Goal: Transaction & Acquisition: Purchase product/service

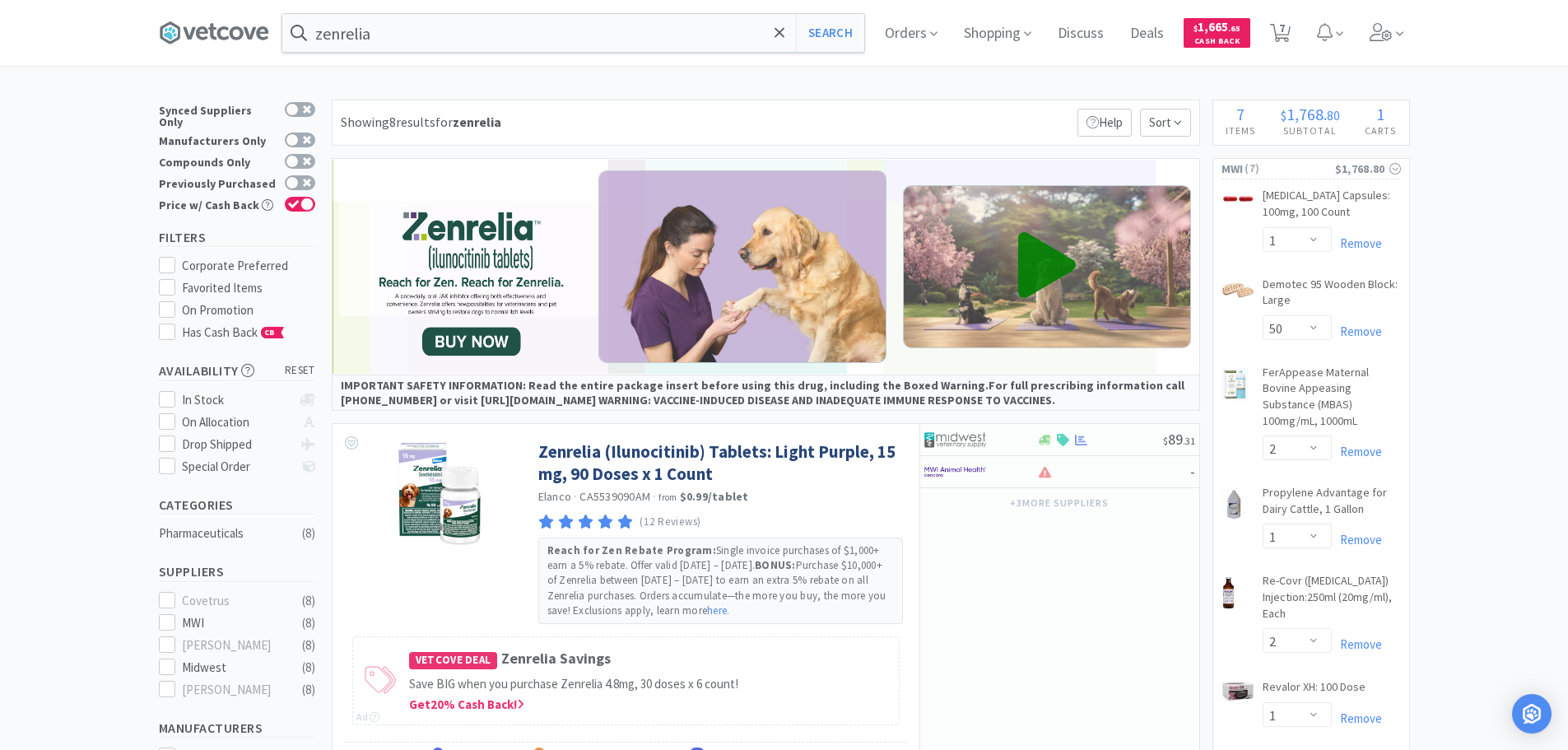
select select "1"
select select "50"
select select "2"
select select "1"
select select "2"
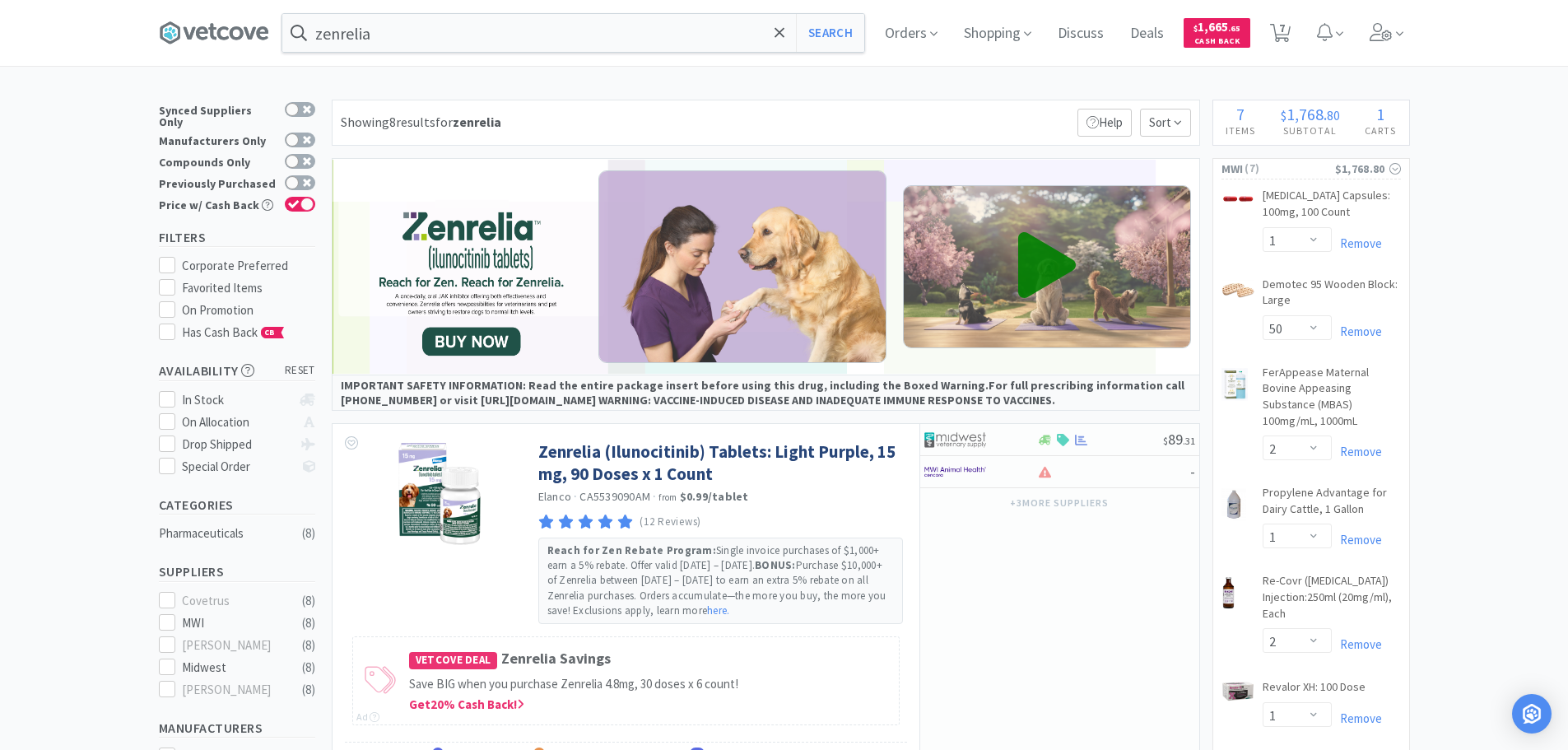
select select "1"
select select "10"
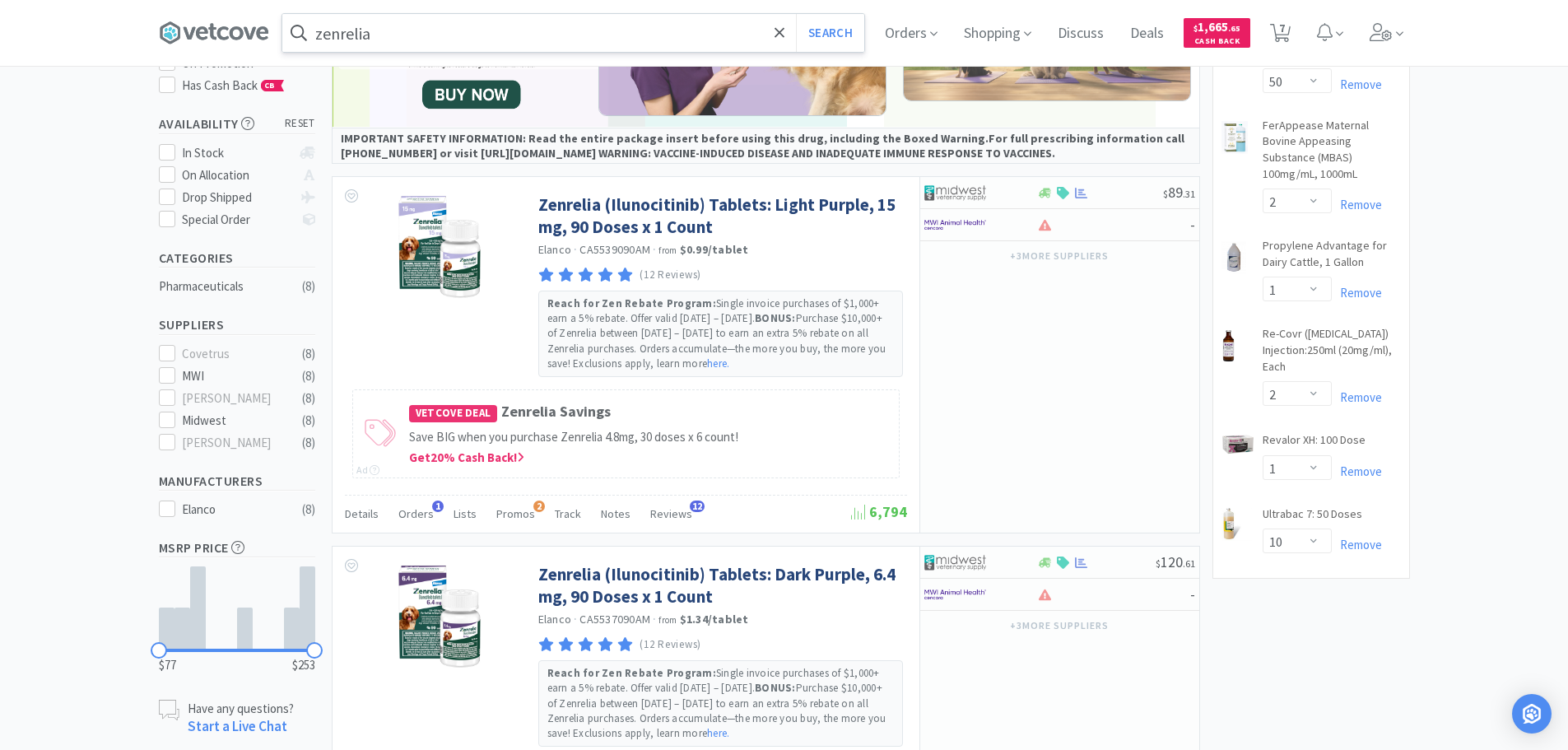
click at [407, 37] on input "zenrelia" at bounding box center [573, 33] width 582 height 38
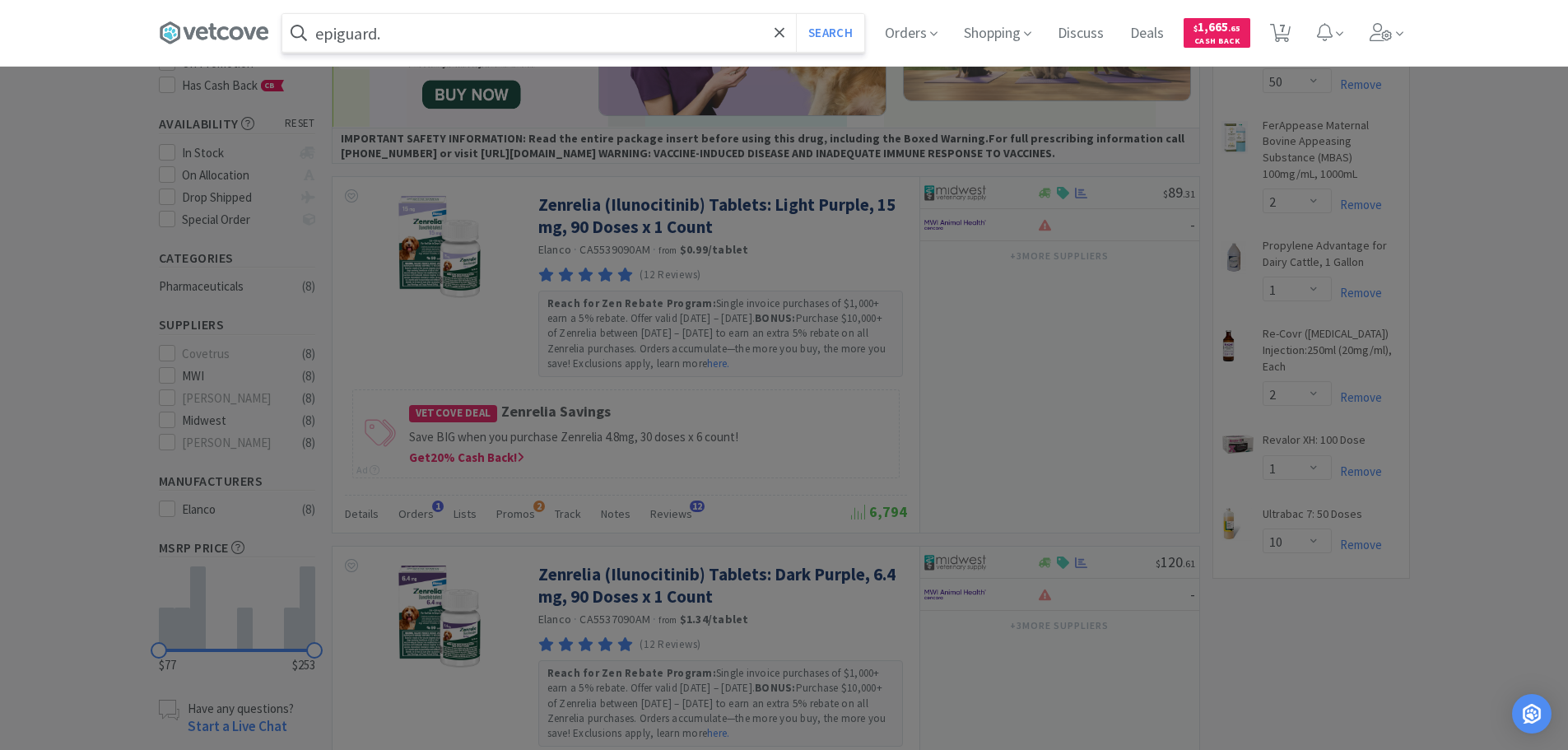
click at [796, 14] on button "Search" at bounding box center [831, 33] width 69 height 38
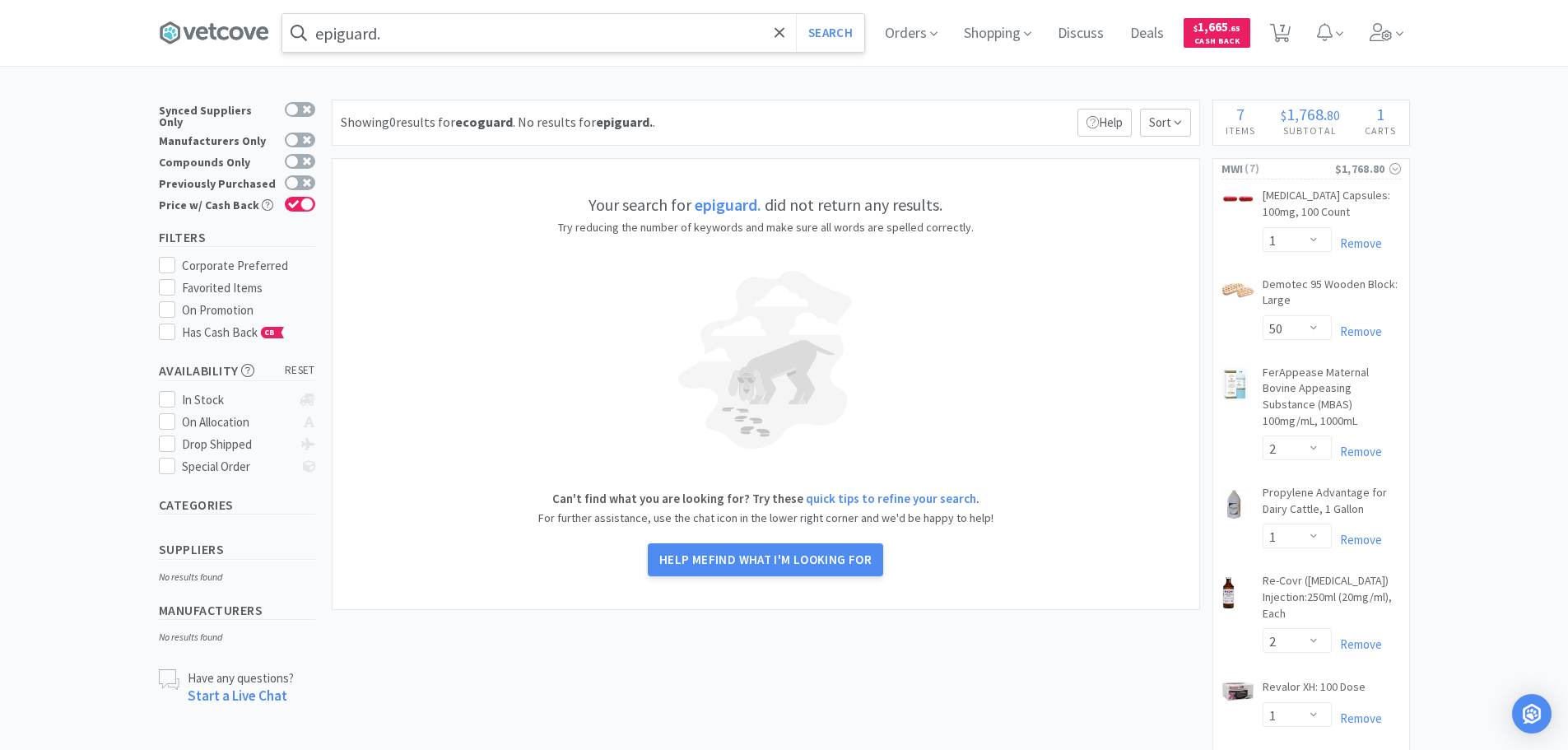
drag, startPoint x: 428, startPoint y: 32, endPoint x: 432, endPoint y: 20, distance: 12.6
click at [429, 30] on input "epiguard." at bounding box center [573, 33] width 582 height 38
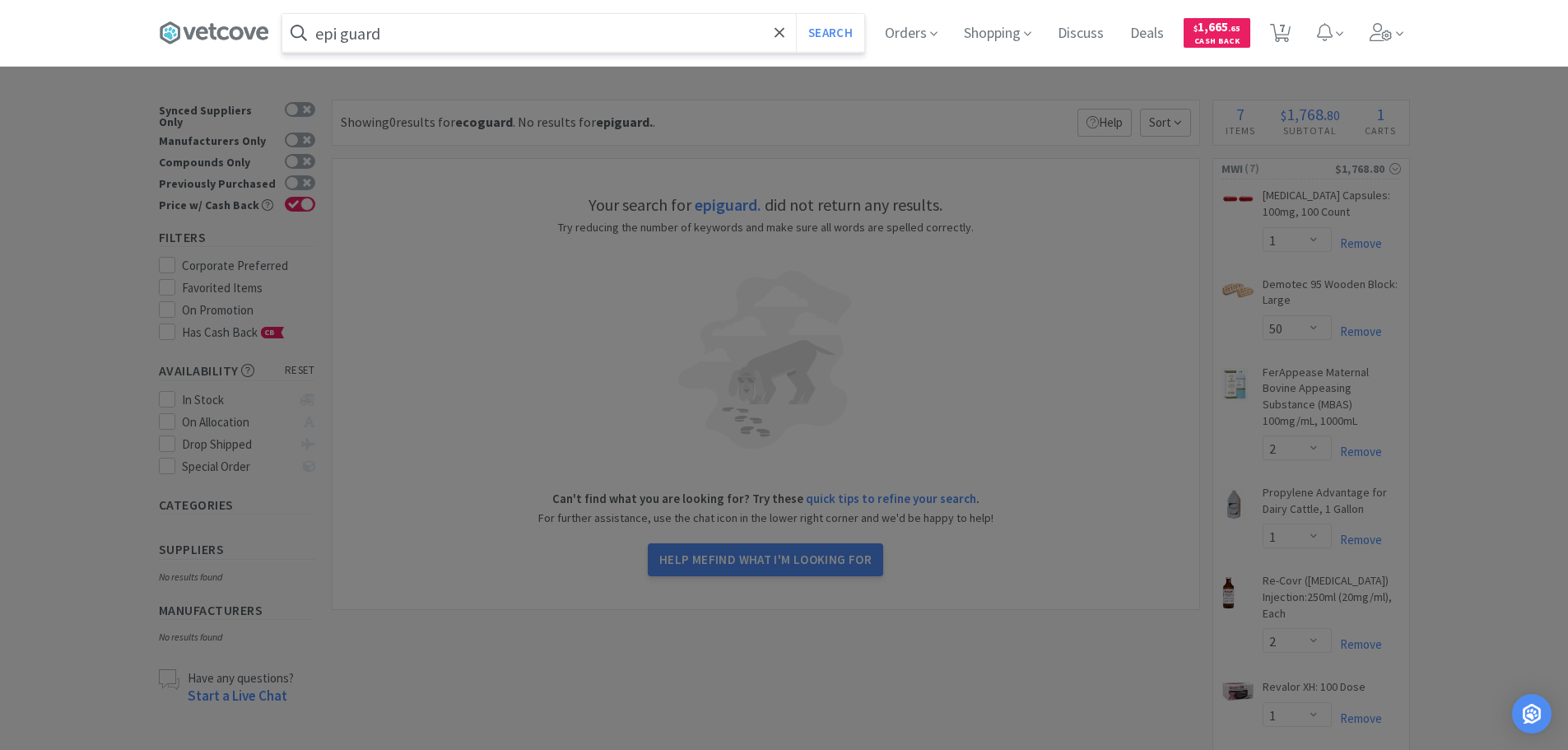
type input "epi guard"
click at [796, 14] on button "Search" at bounding box center [831, 33] width 69 height 38
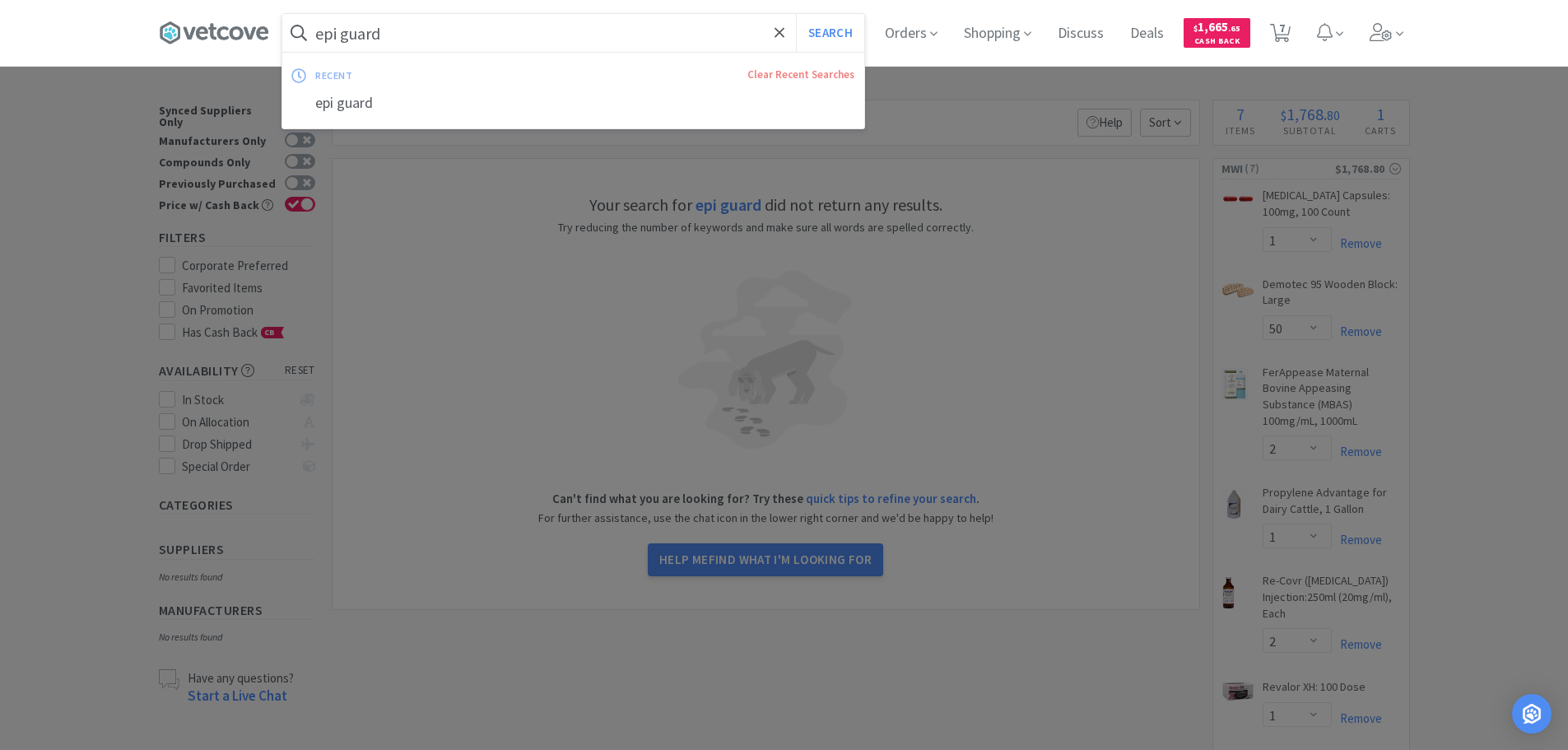
click at [432, 40] on input "epi guard" at bounding box center [573, 33] width 582 height 38
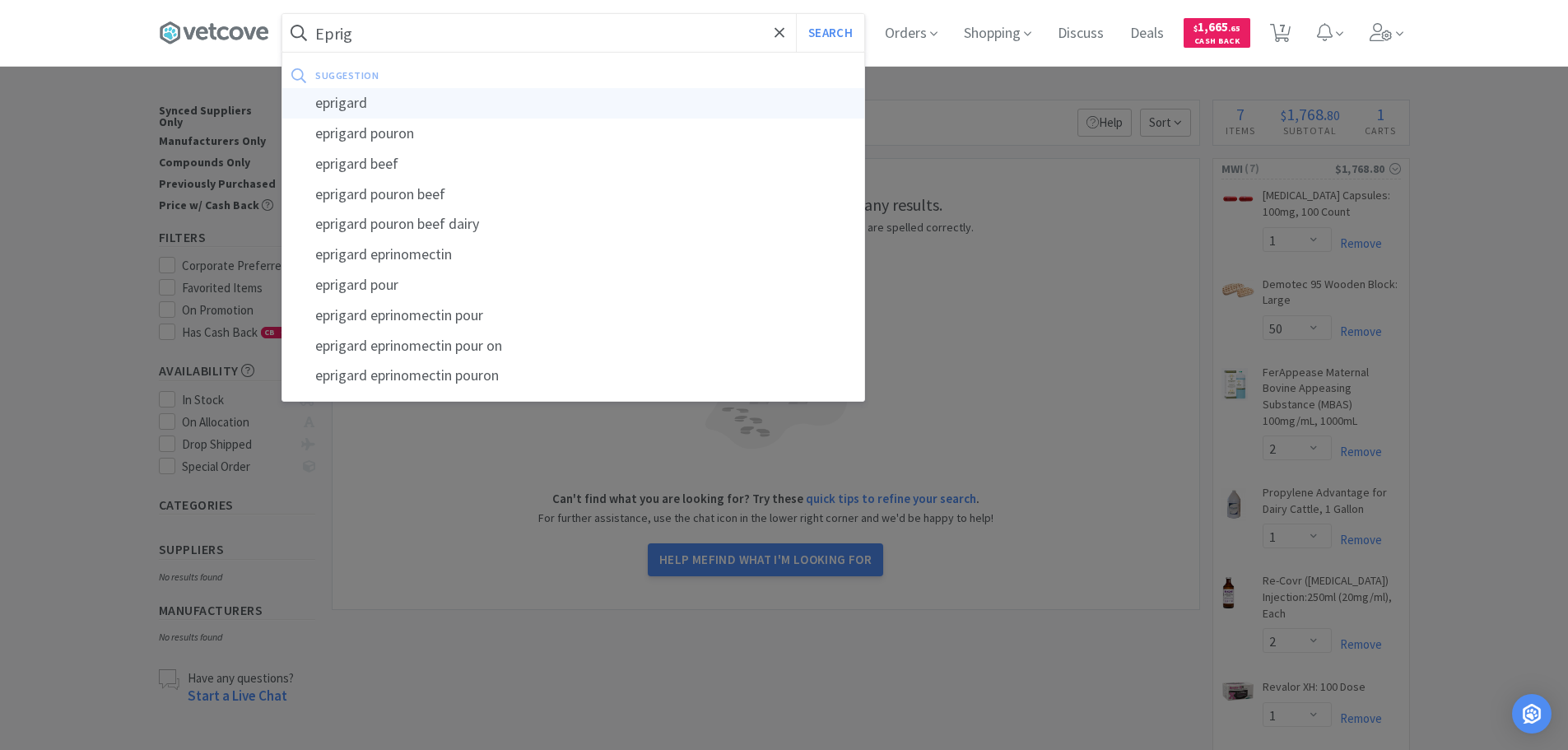
click at [381, 102] on div "eprigard" at bounding box center [573, 103] width 582 height 31
type input "eprigard"
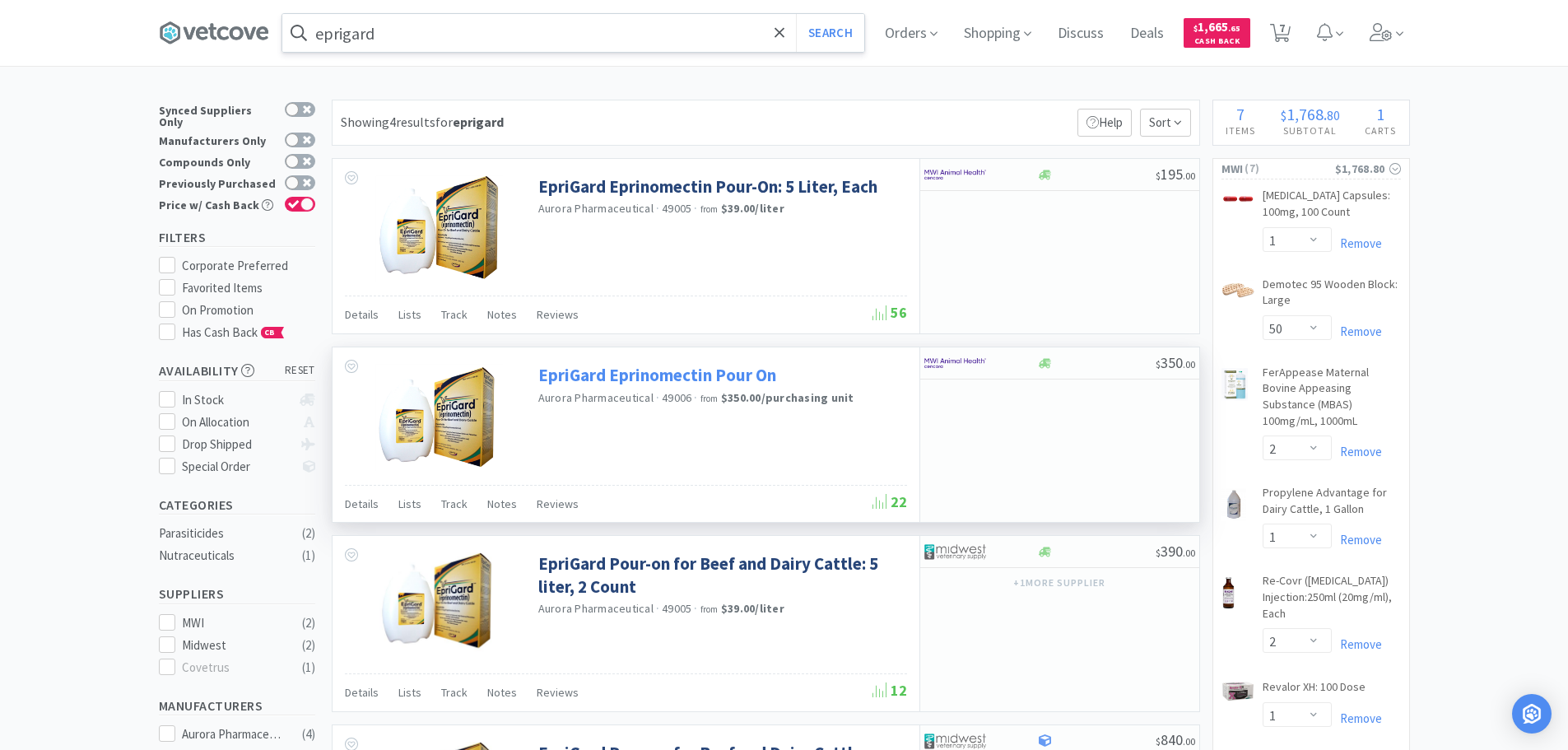
click at [731, 376] on link "EpriGard Eprinomectin Pour On" at bounding box center [657, 375] width 238 height 23
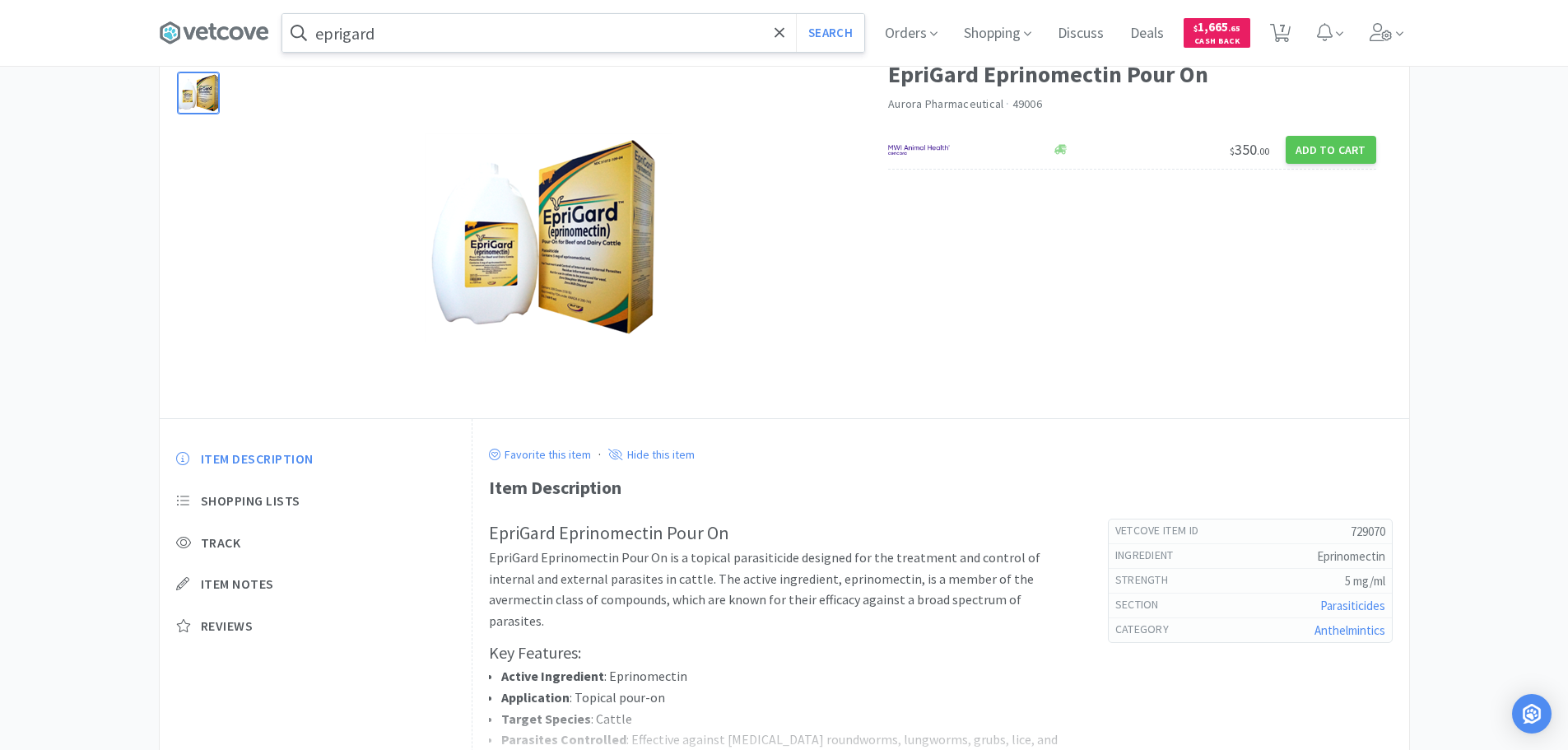
scroll to position [165, 0]
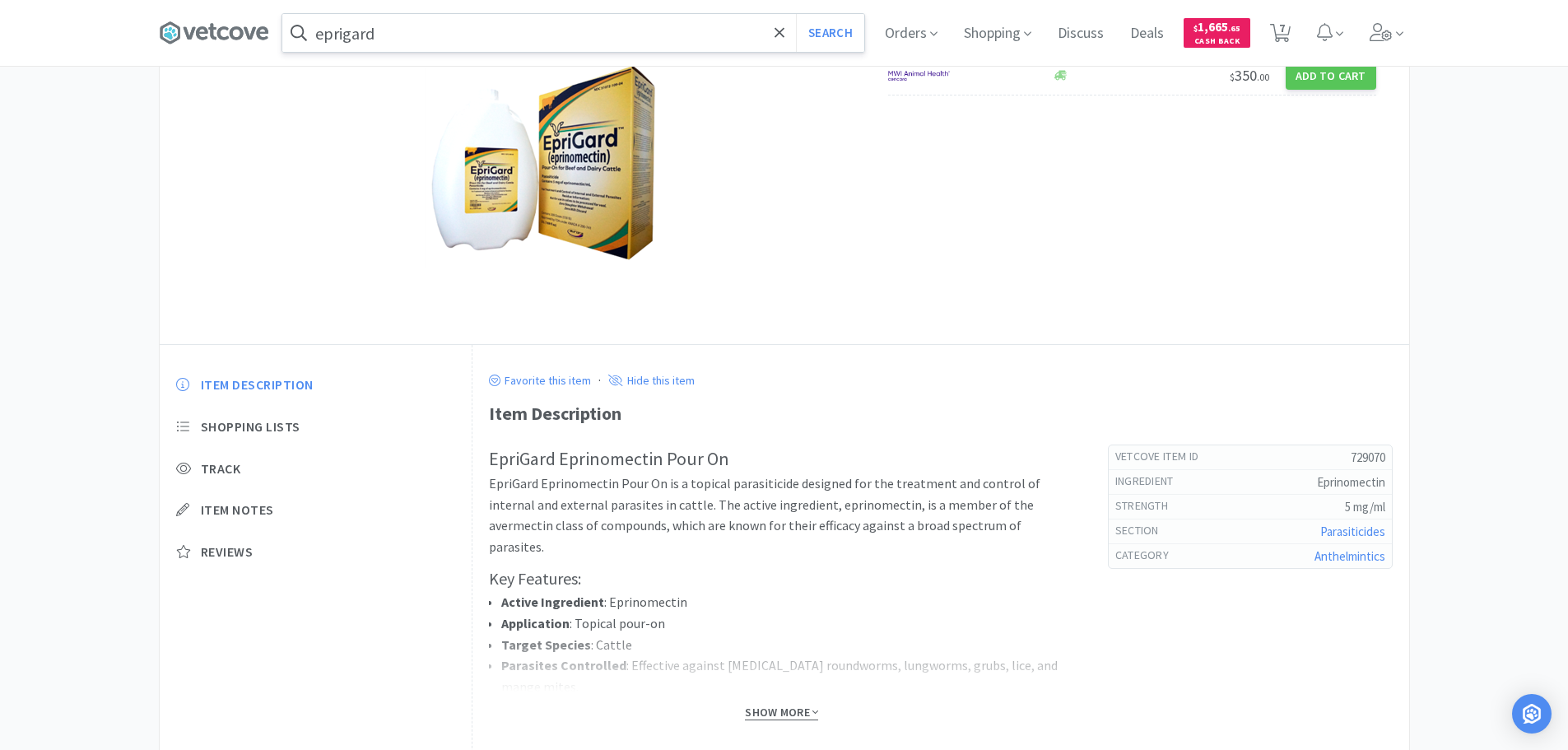
click at [788, 707] on span "Show More" at bounding box center [781, 712] width 73 height 15
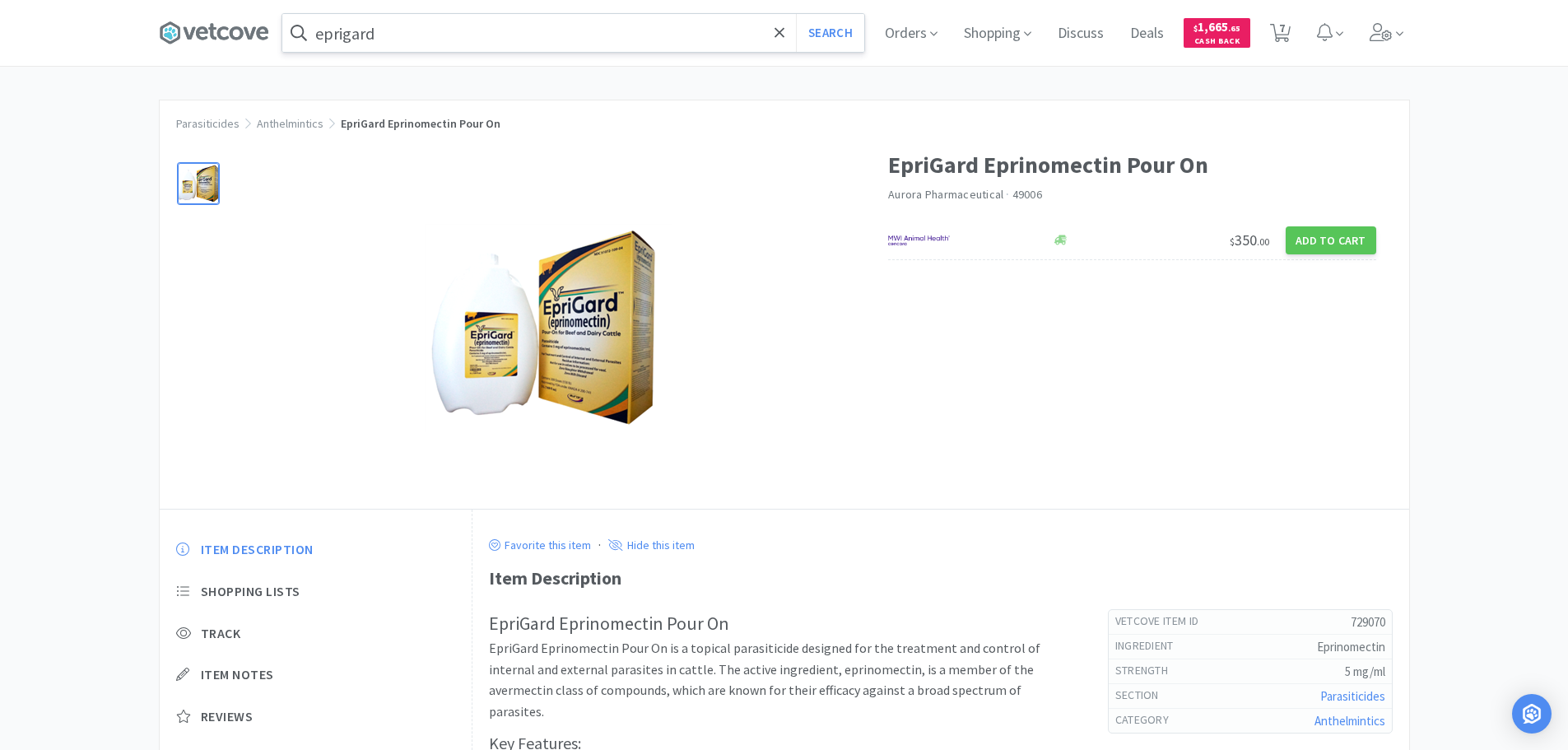
select select "1"
select select "50"
select select "2"
select select "1"
select select "2"
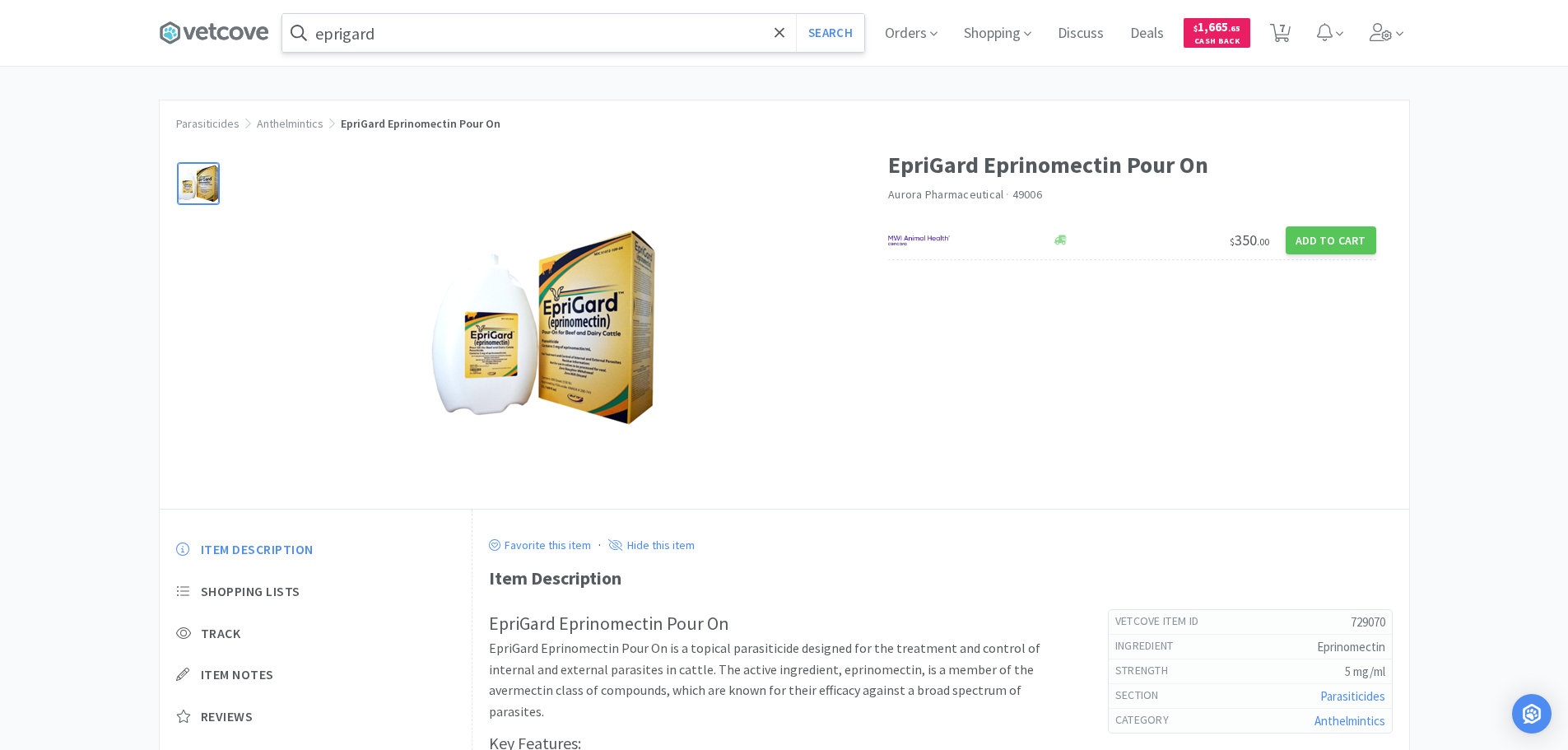
select select "1"
select select "10"
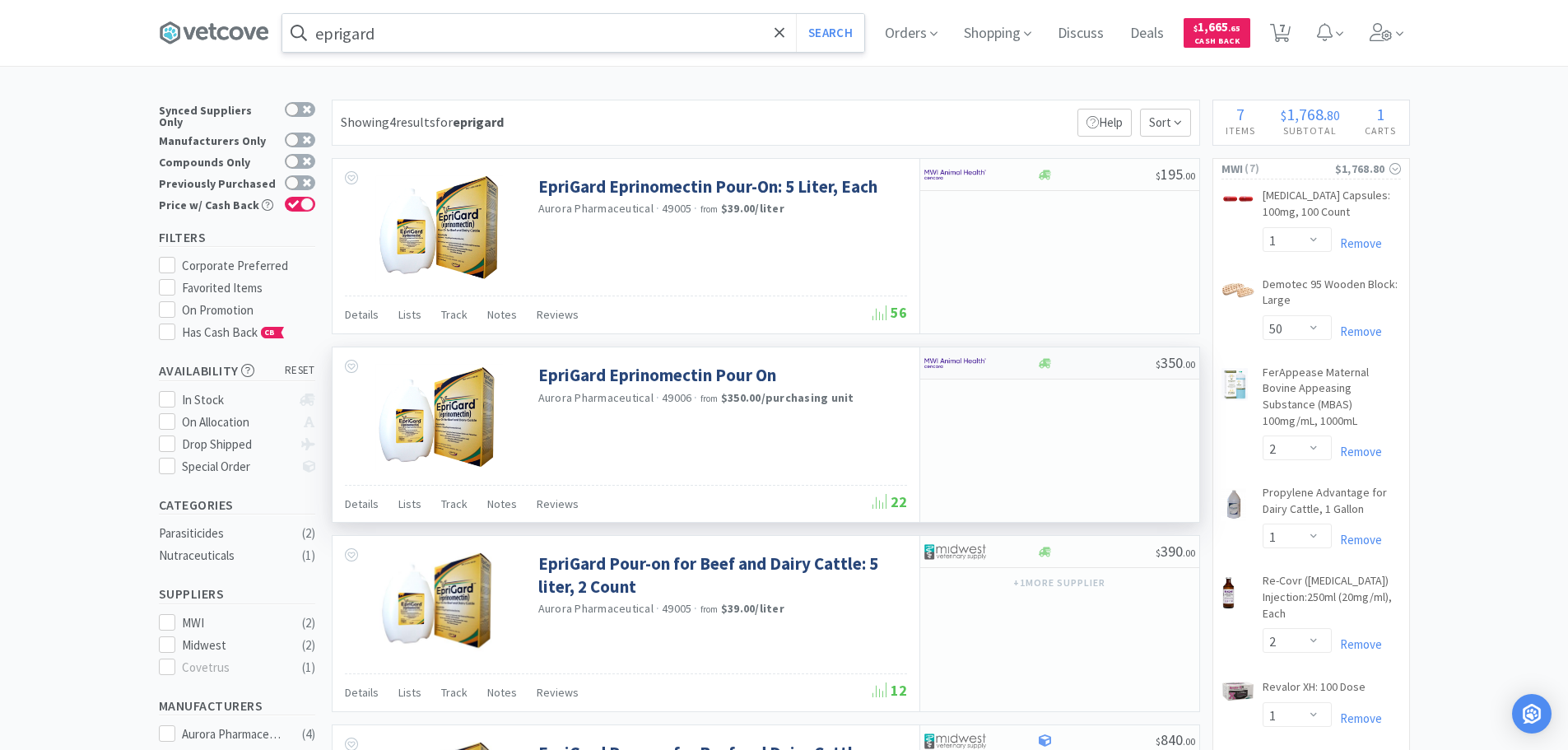
click at [985, 366] on img at bounding box center [955, 363] width 62 height 24
select select "1"
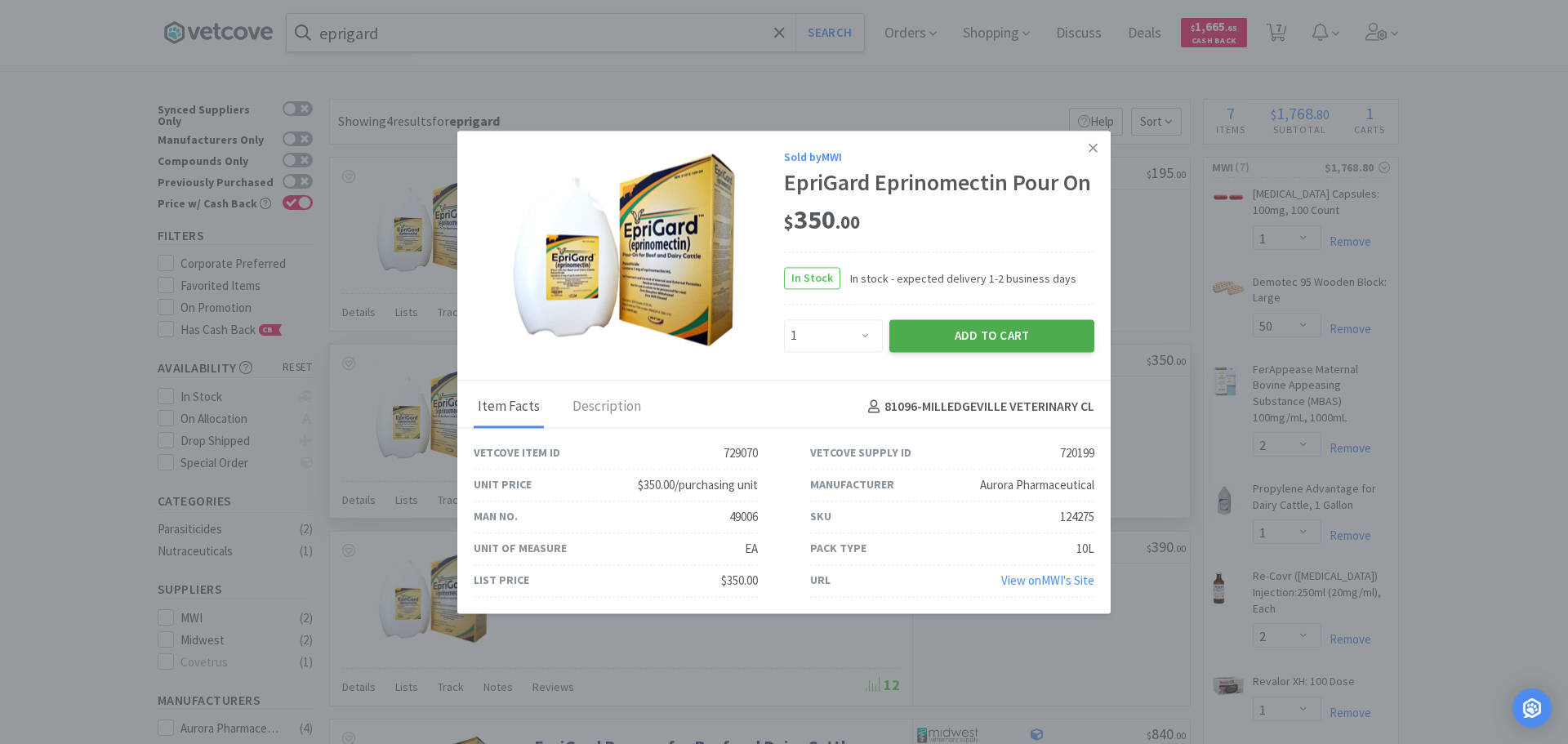
click at [973, 341] on button "Add to Cart" at bounding box center [992, 337] width 205 height 32
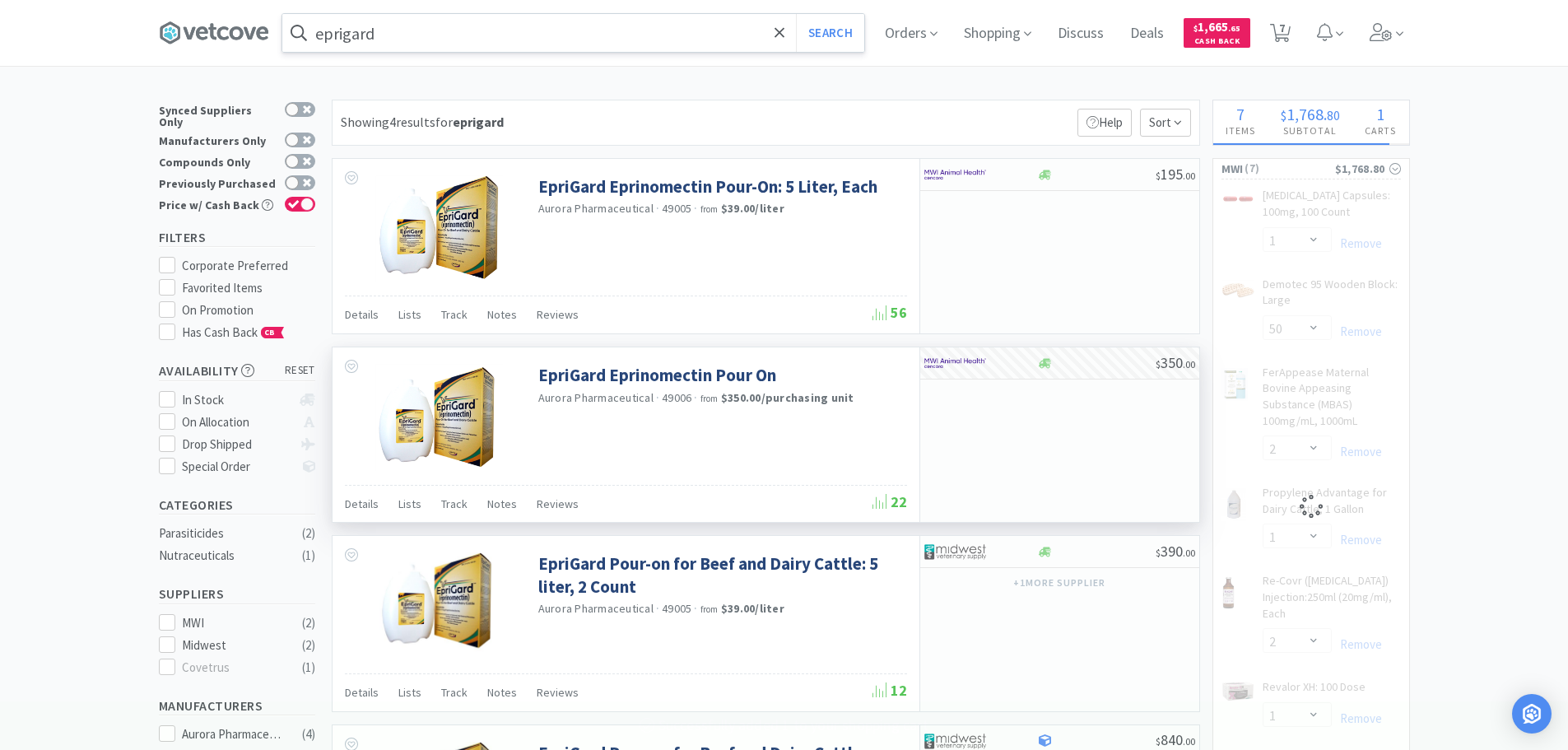
select select "1"
select select "2"
select select "1"
select select "2"
select select "1"
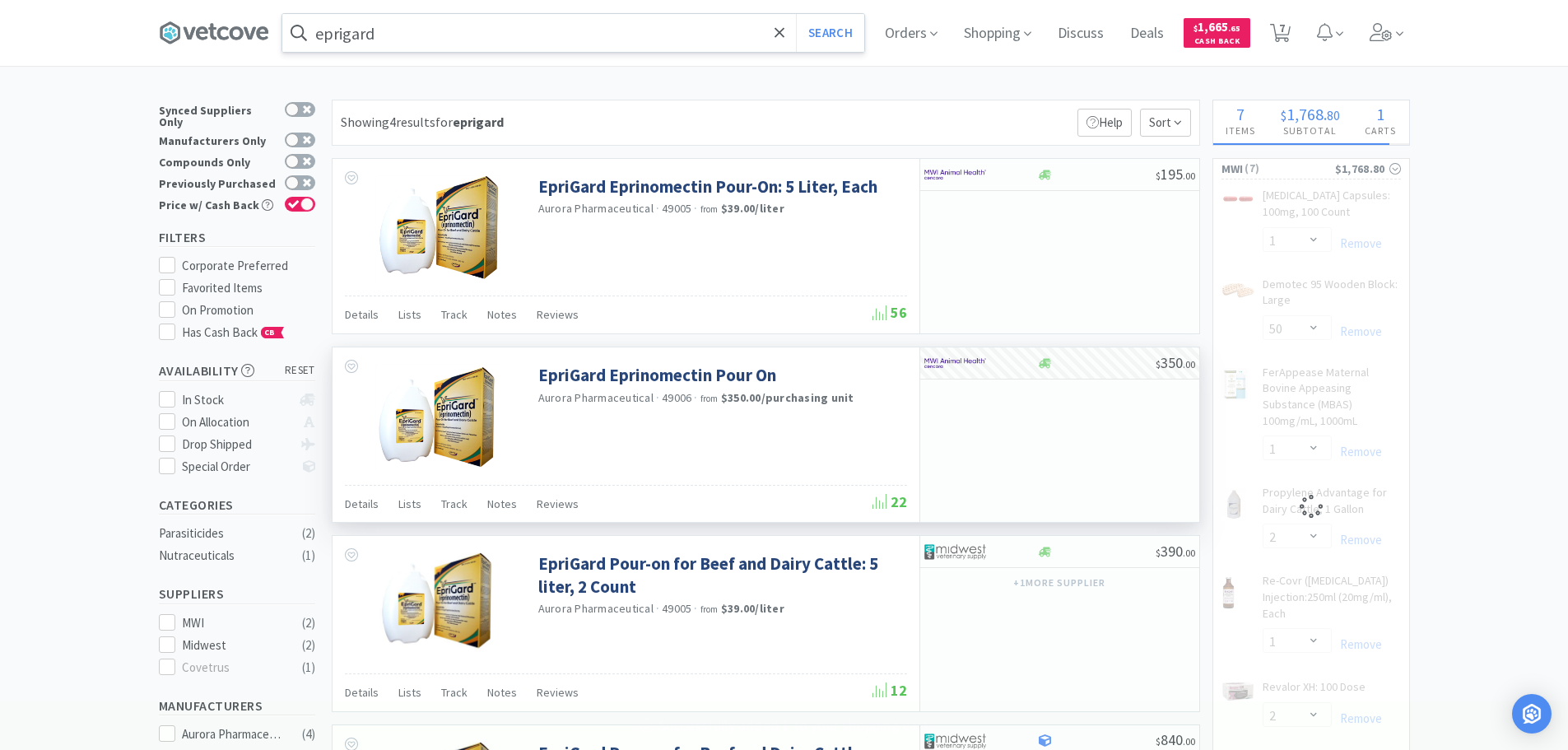
select select "10"
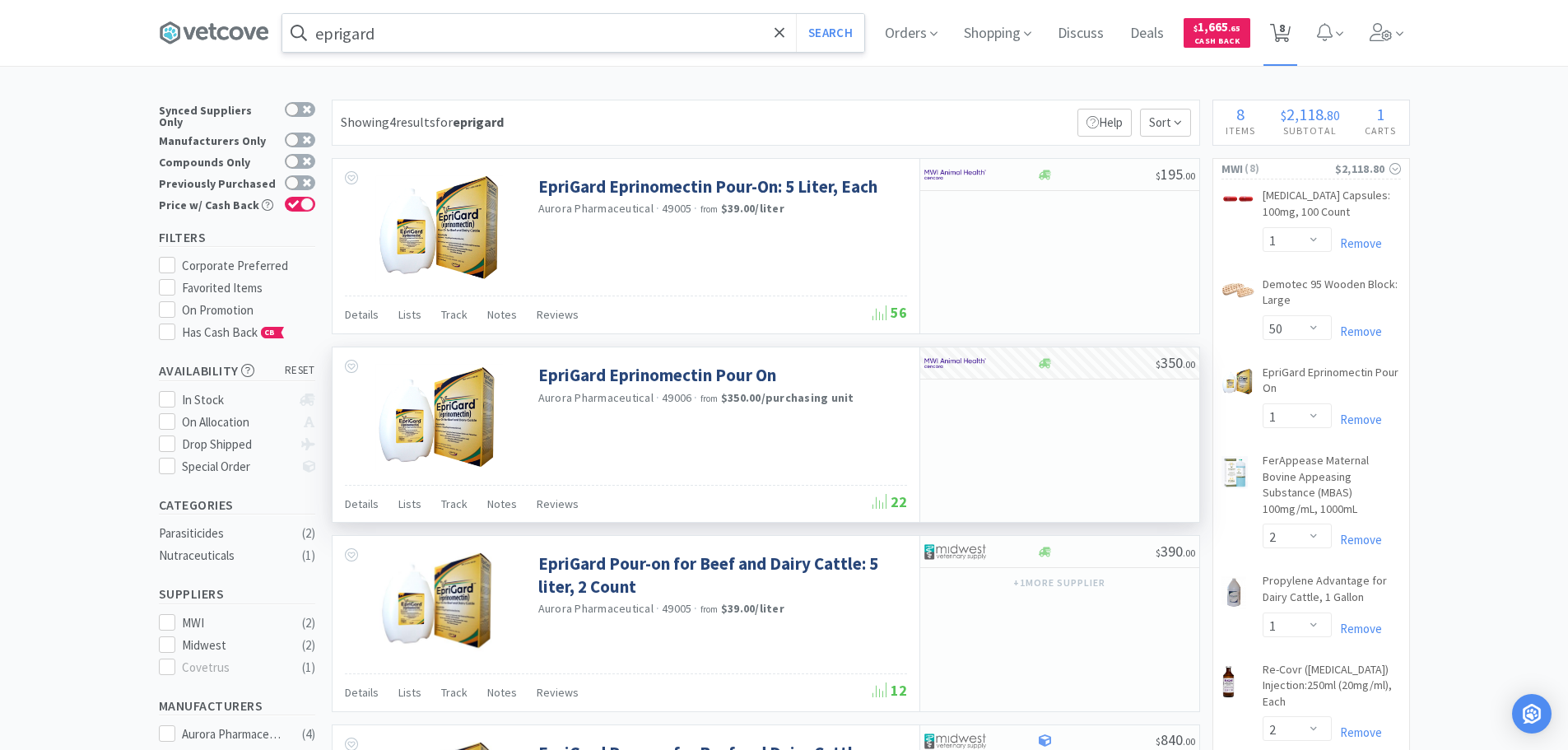
click at [1285, 41] on span "8" at bounding box center [1282, 28] width 5 height 66
select select "1"
select select "50"
select select "1"
select select "2"
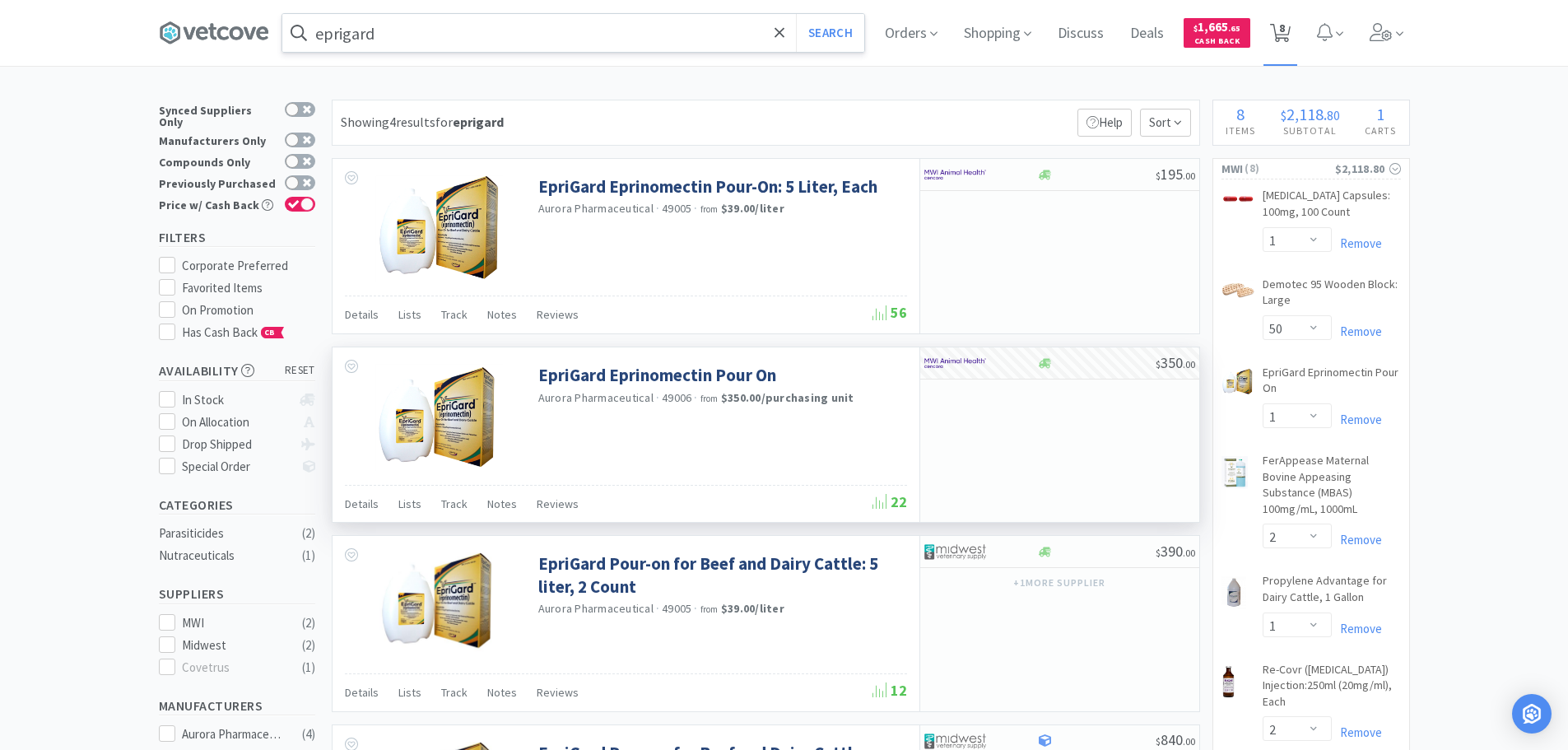
select select "1"
select select "2"
select select "1"
select select "10"
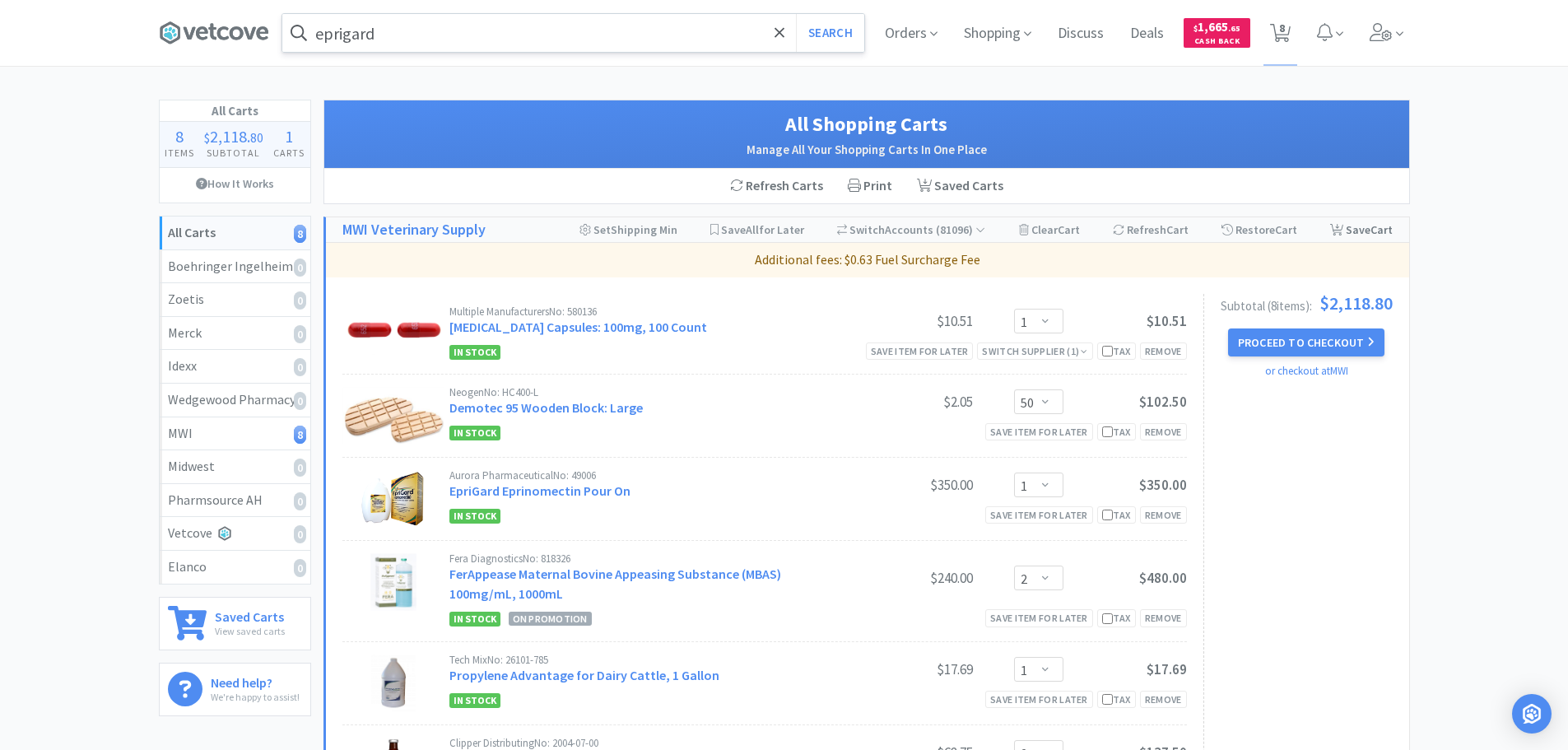
click at [1352, 231] on div "Save Cart" at bounding box center [1361, 229] width 62 height 24
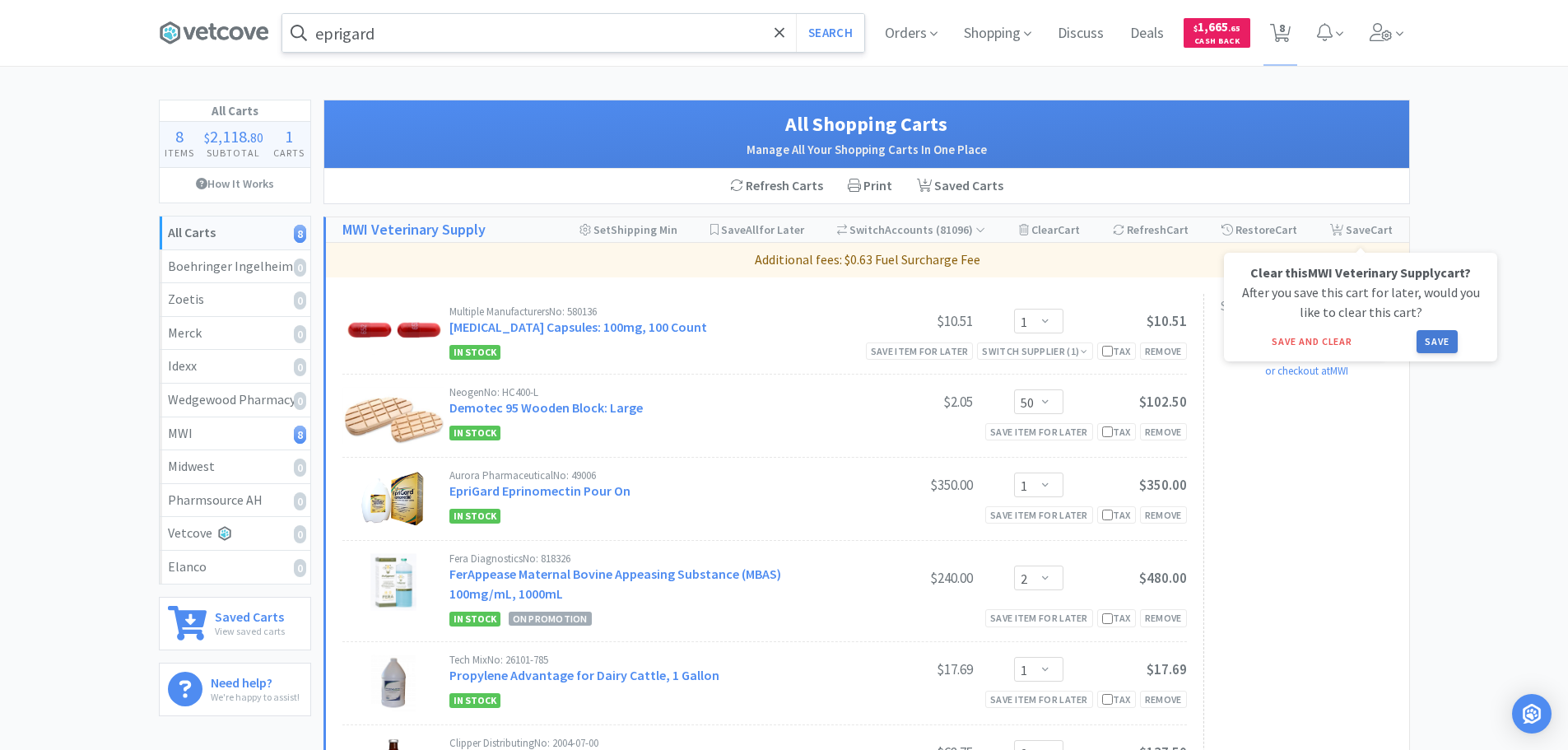
click at [1445, 344] on button "Save" at bounding box center [1437, 341] width 41 height 23
